Goal: Task Accomplishment & Management: Check status

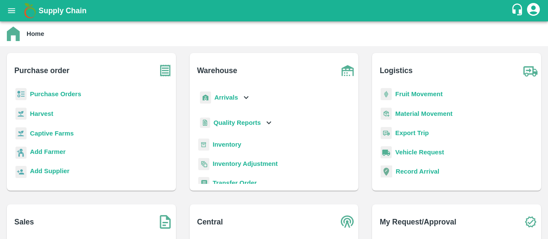
click at [60, 92] on b "Purchase Orders" at bounding box center [55, 94] width 51 height 7
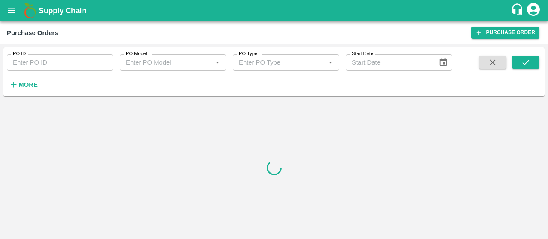
click at [83, 62] on input "PO ID" at bounding box center [60, 62] width 106 height 16
paste input "175636"
type input "175636"
click at [522, 64] on icon "submit" at bounding box center [525, 62] width 9 height 9
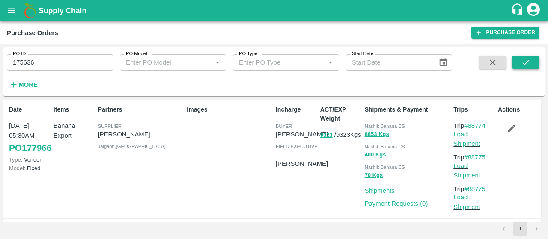
click at [532, 64] on button "submit" at bounding box center [525, 62] width 27 height 13
click at [521, 64] on icon "submit" at bounding box center [525, 62] width 9 height 9
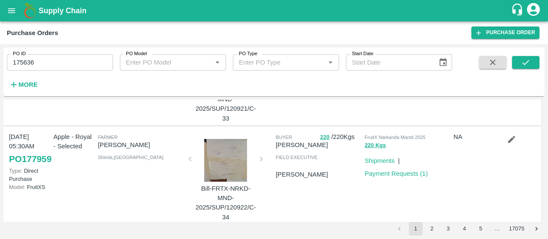
scroll to position [683, 0]
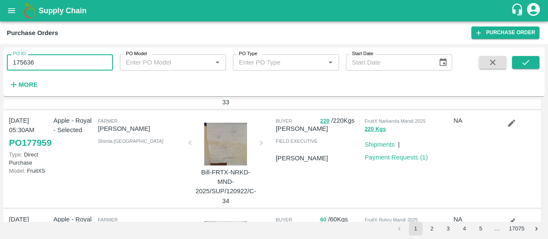
click at [43, 63] on input "175636" at bounding box center [60, 62] width 106 height 16
click at [525, 66] on icon "submit" at bounding box center [525, 62] width 9 height 9
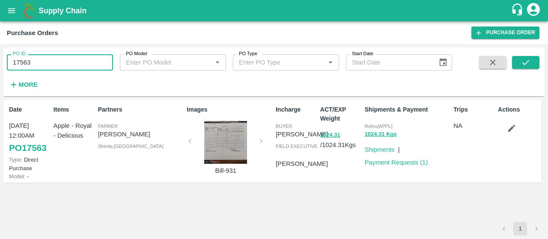
click at [58, 60] on input "17563" at bounding box center [60, 62] width 106 height 16
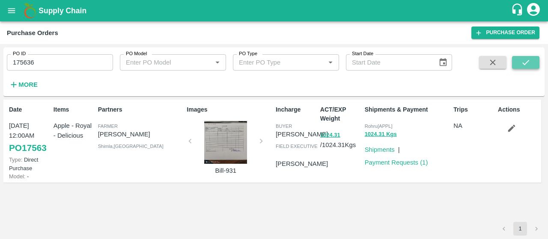
click at [535, 61] on button "submit" at bounding box center [525, 62] width 27 height 13
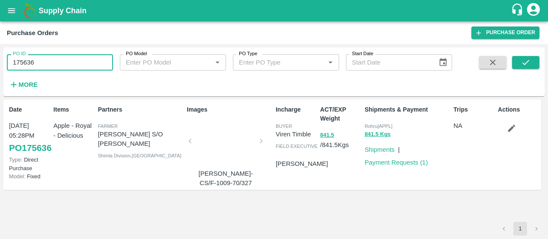
drag, startPoint x: 83, startPoint y: 61, endPoint x: 0, endPoint y: 62, distance: 83.4
click at [0, 62] on div "PO ID 175636 PO ID PO Model PO Model   * PO Type PO Type   * Start Date Start D…" at bounding box center [274, 141] width 548 height 195
paste input "text"
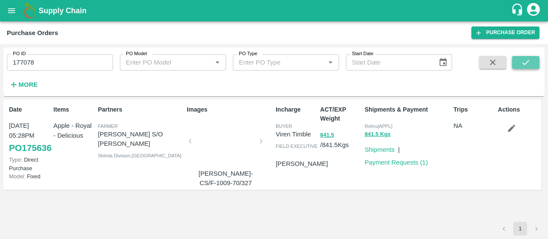
click at [525, 59] on icon "submit" at bounding box center [525, 62] width 9 height 9
drag, startPoint x: 71, startPoint y: 61, endPoint x: 0, endPoint y: 49, distance: 71.6
click at [0, 49] on div "PO ID 177078 PO ID PO Model PO Model   * PO Type PO Type   * Start Date Start D…" at bounding box center [274, 141] width 548 height 195
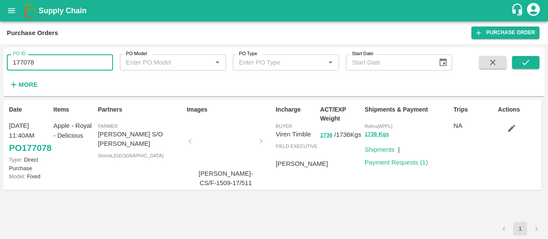
paste input "text"
click at [537, 65] on button "submit" at bounding box center [525, 62] width 27 height 13
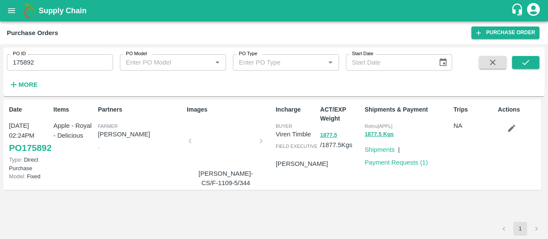
click at [66, 71] on div "PO ID 175892 PO ID PO Model PO Model   * PO Type PO Type   * Start Date Start D…" at bounding box center [226, 69] width 452 height 45
drag, startPoint x: 58, startPoint y: 58, endPoint x: 0, endPoint y: 68, distance: 59.0
click at [0, 68] on div "PO ID 175892 PO ID PO Model PO Model   * PO Type PO Type   * Start Date Start D…" at bounding box center [274, 141] width 548 height 195
paste input "text"
type input "176836"
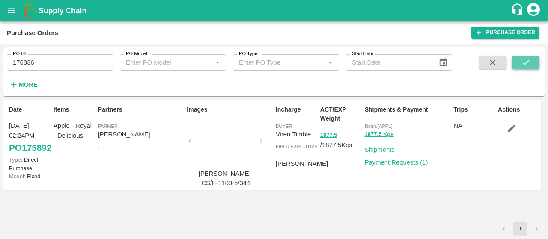
click at [523, 57] on button "submit" at bounding box center [525, 62] width 27 height 13
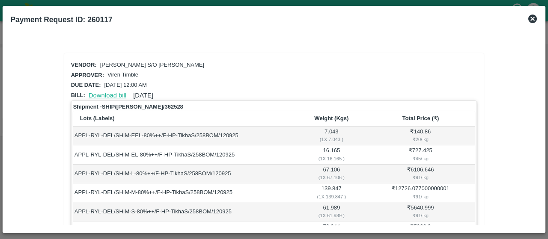
click at [115, 96] on link "Download bill" at bounding box center [108, 95] width 38 height 7
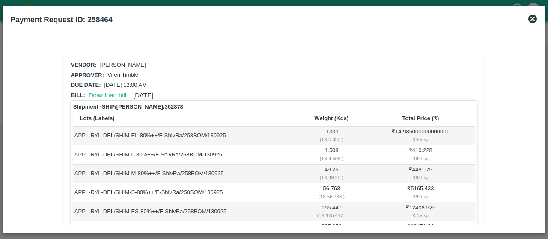
click at [118, 92] on link "Download bill" at bounding box center [108, 95] width 38 height 7
